Goal: Use online tool/utility: Utilize a website feature to perform a specific function

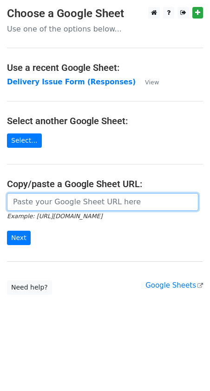
click at [31, 206] on input "url" at bounding box center [102, 202] width 191 height 18
paste input "[URL][DOMAIN_NAME]"
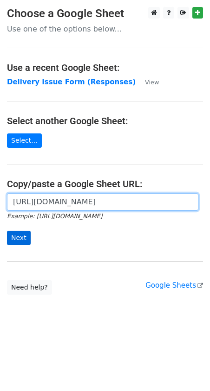
type input "[URL][DOMAIN_NAME]"
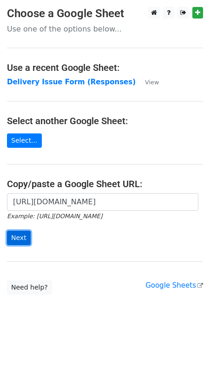
click at [19, 243] on input "Next" at bounding box center [19, 238] width 24 height 14
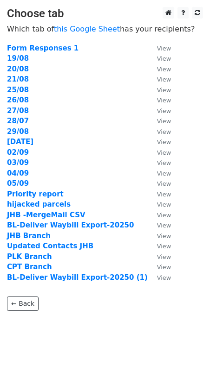
click at [33, 187] on td "05/09" at bounding box center [77, 184] width 141 height 11
click at [25, 184] on strong "05/09" at bounding box center [18, 184] width 22 height 8
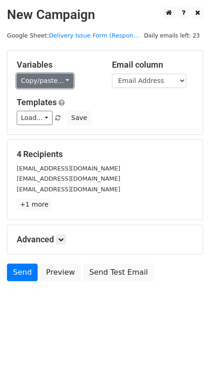
click at [57, 81] on link "Copy/paste..." at bounding box center [45, 81] width 57 height 14
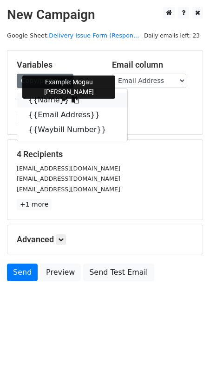
click at [51, 102] on link "{{Name}}" at bounding box center [72, 100] width 110 height 15
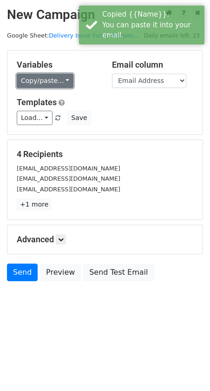
click at [54, 83] on link "Copy/paste..." at bounding box center [45, 81] width 57 height 14
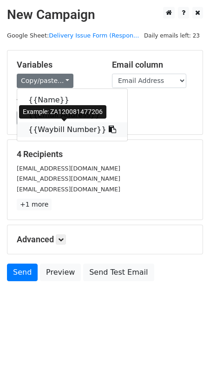
click at [56, 131] on link "{{Waybill Number}}" at bounding box center [72, 129] width 110 height 15
